Goal: Browse casually

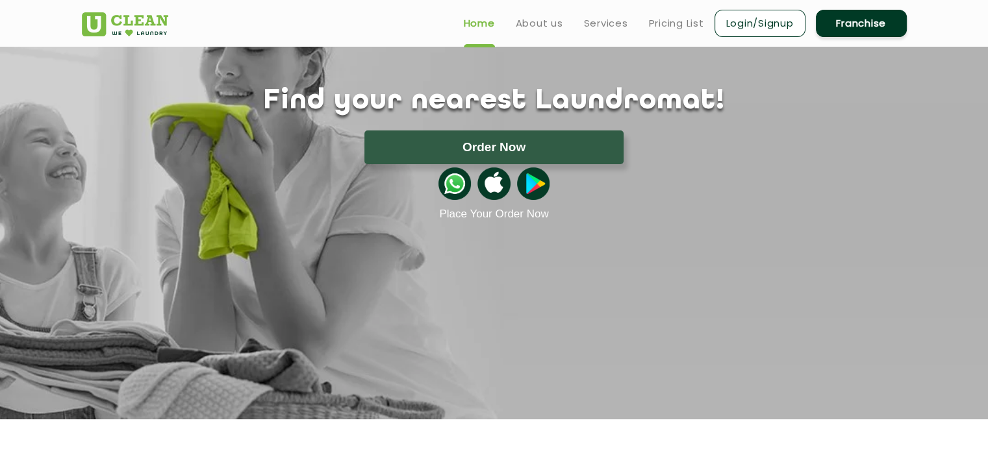
scroll to position [81, 0]
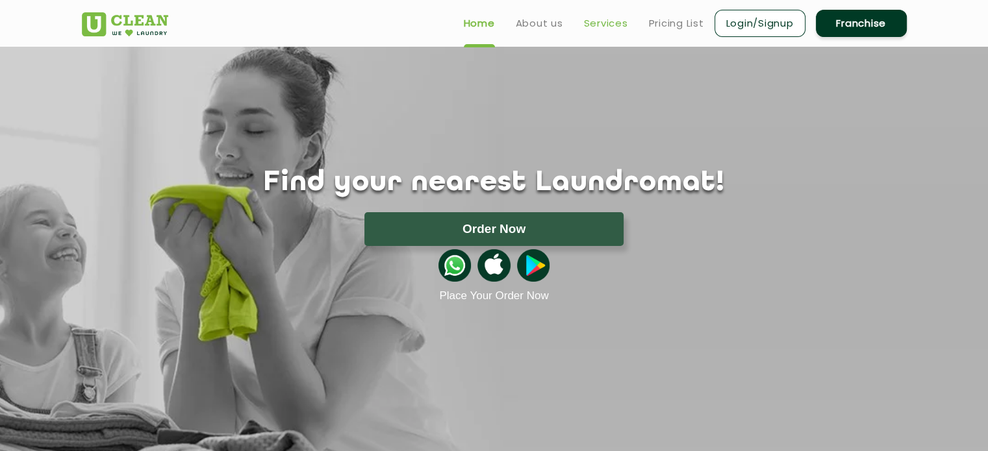
click at [594, 27] on link "Services" at bounding box center [606, 24] width 44 height 16
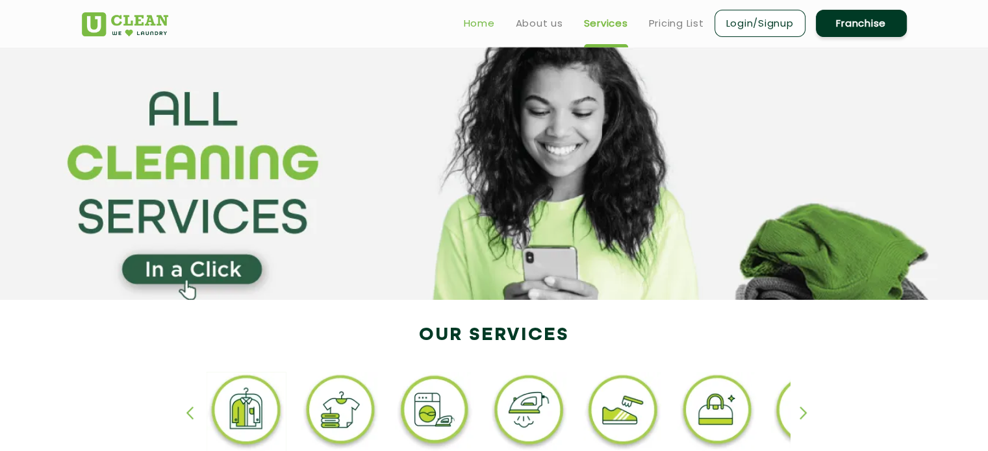
click at [488, 21] on link "Home" at bounding box center [479, 24] width 31 height 16
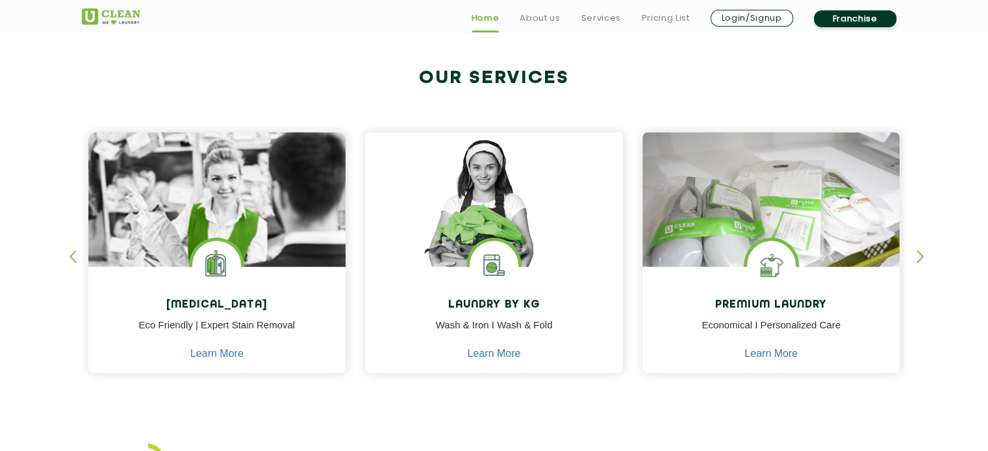
scroll to position [486, 0]
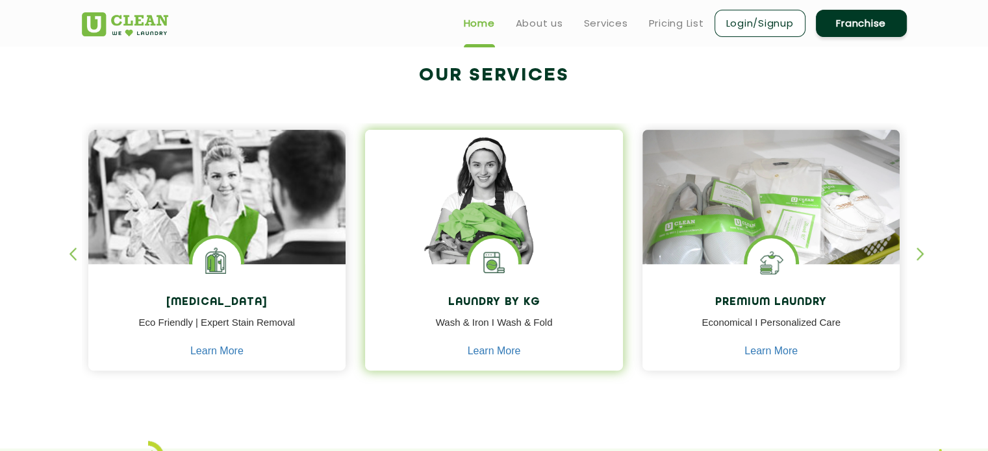
drag, startPoint x: 499, startPoint y: 257, endPoint x: 499, endPoint y: 202, distance: 54.6
click at [499, 202] on img at bounding box center [494, 215] width 258 height 171
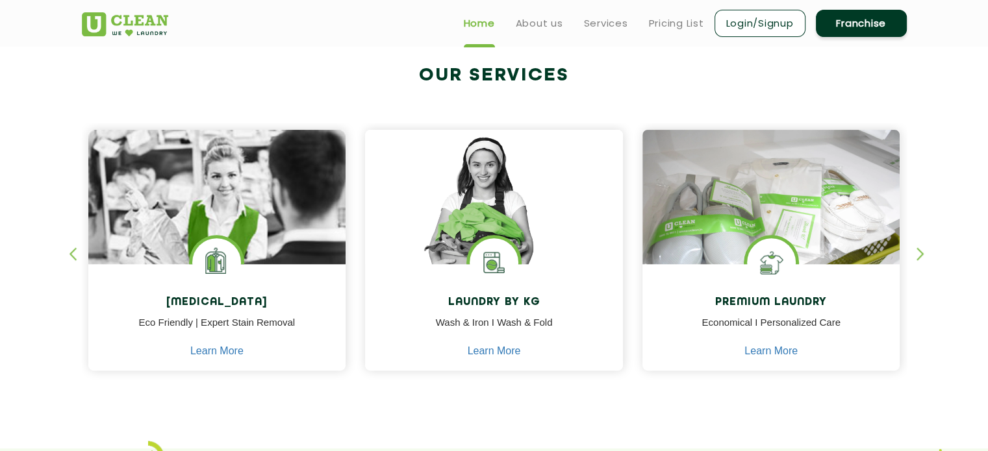
click at [323, 67] on h2 "Our Services" at bounding box center [494, 75] width 825 height 21
drag, startPoint x: 171, startPoint y: 299, endPoint x: 44, endPoint y: 138, distance: 205.3
click at [44, 138] on section "Our Services Dry Cleaning Eco Friendly | Expert Stain Removal Learn More Dry Cl…" at bounding box center [494, 232] width 988 height 433
drag, startPoint x: 223, startPoint y: 261, endPoint x: 0, endPoint y: 57, distance: 302.0
click at [0, 57] on section "Our Services Dry Cleaning Eco Friendly | Expert Stain Removal Learn More Dry Cl…" at bounding box center [494, 232] width 988 height 433
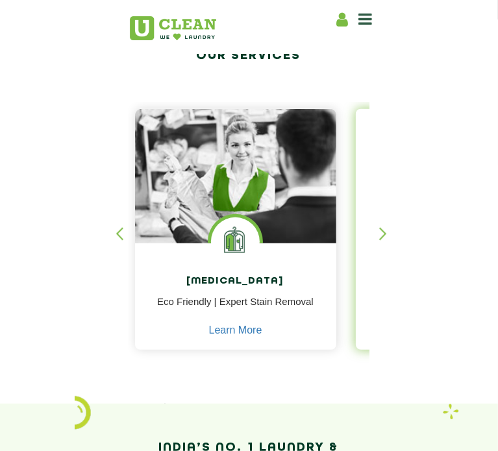
scroll to position [203, 0]
click at [399, 263] on div "button" at bounding box center [388, 245] width 19 height 36
